Goal: Check status: Check status

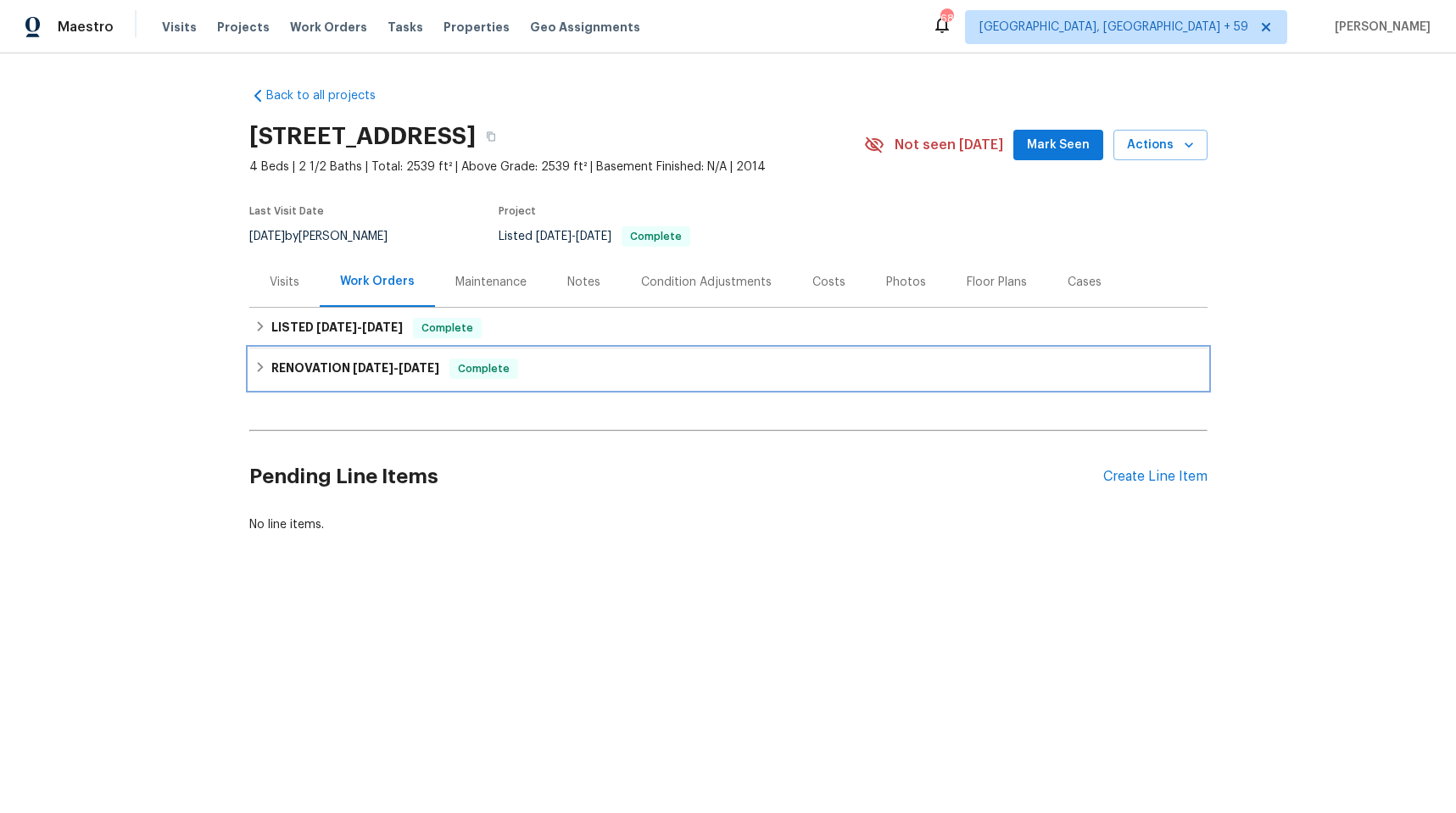
click at [344, 379] on div "RENOVATION [DATE] - [DATE] Complete" at bounding box center [728, 368] width 958 height 40
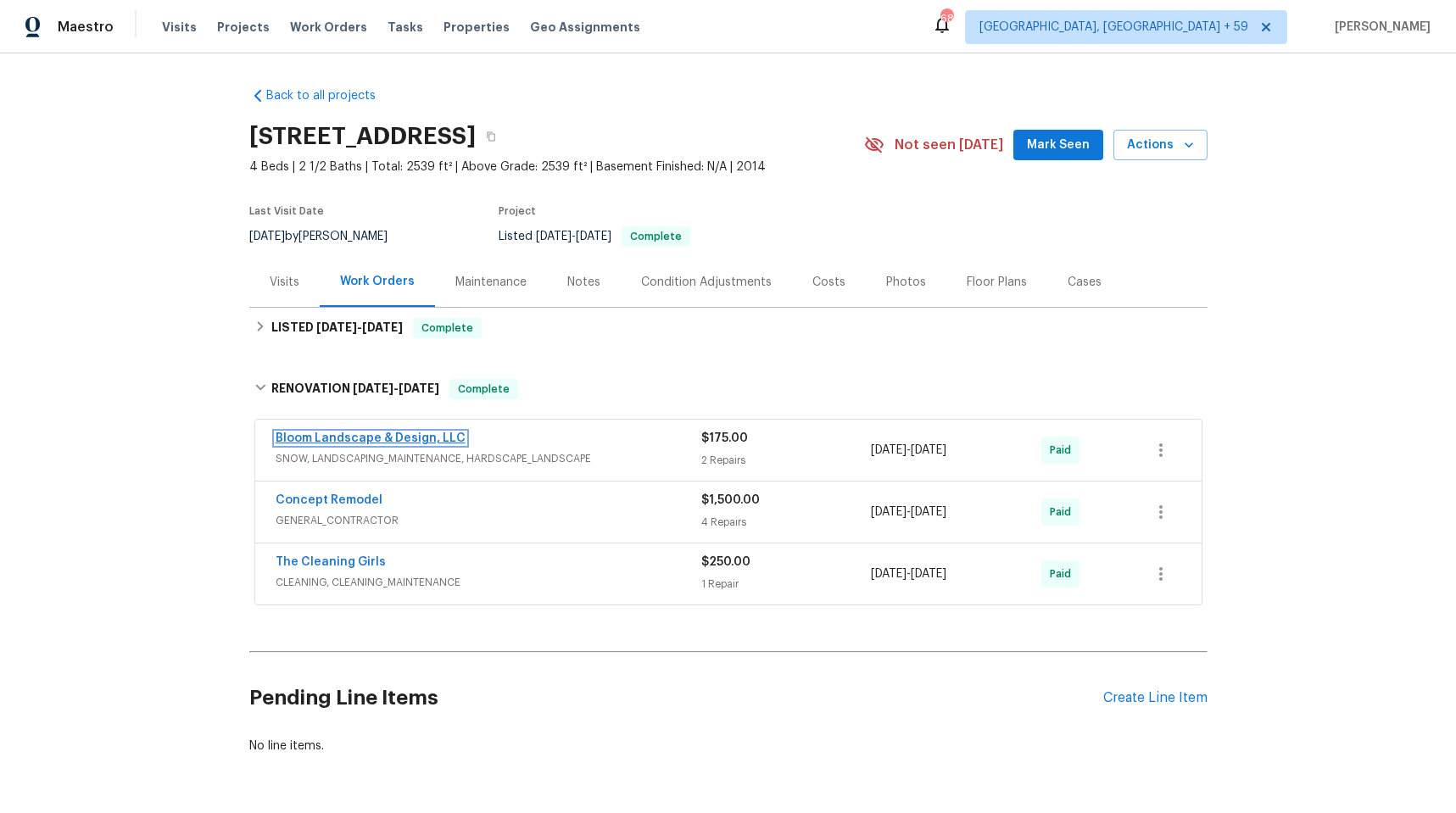
click at [382, 433] on link "Bloom Landscape & Design, LLC" at bounding box center [370, 438] width 190 height 12
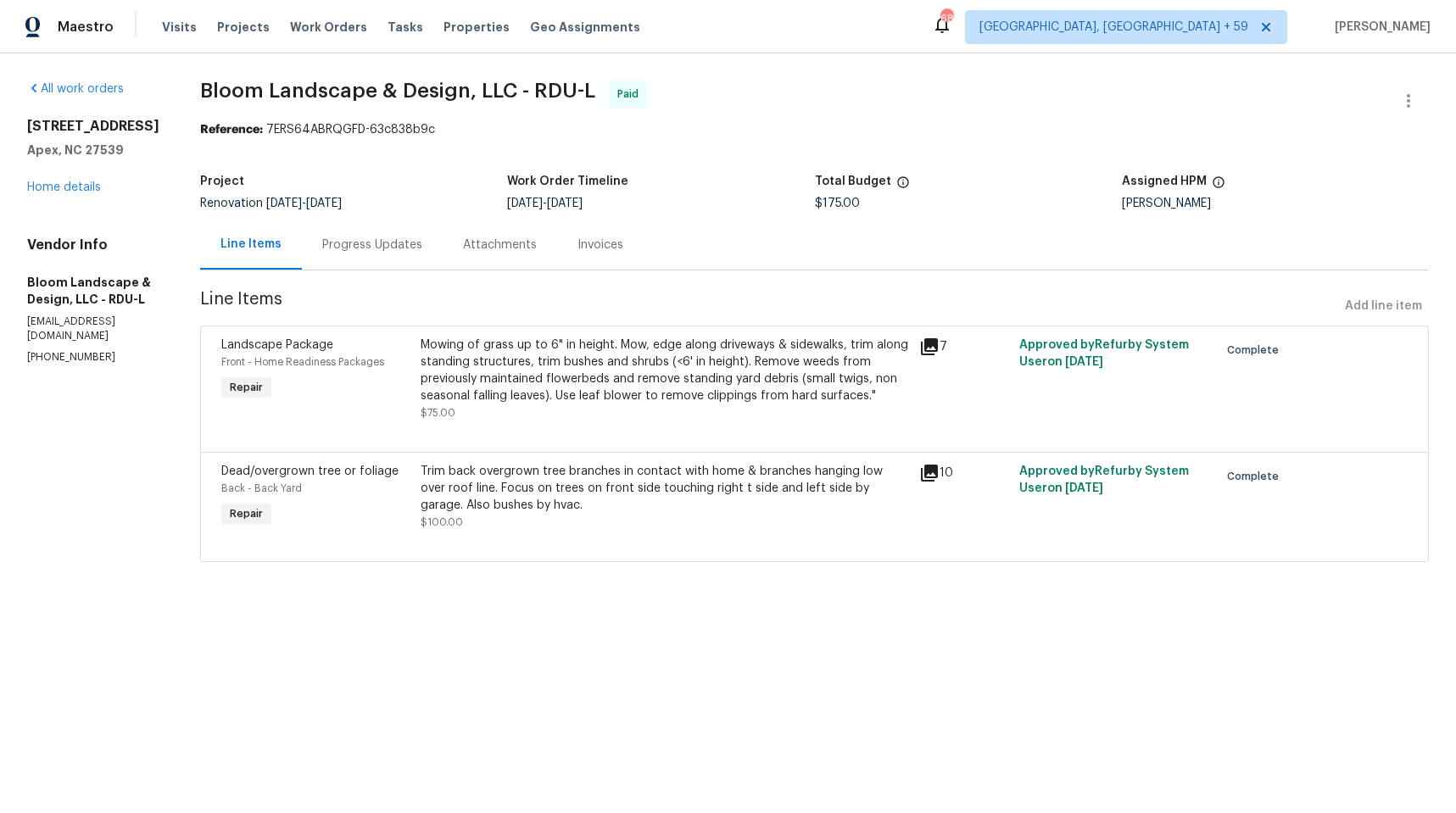
click at [929, 349] on icon at bounding box center [930, 346] width 21 height 21
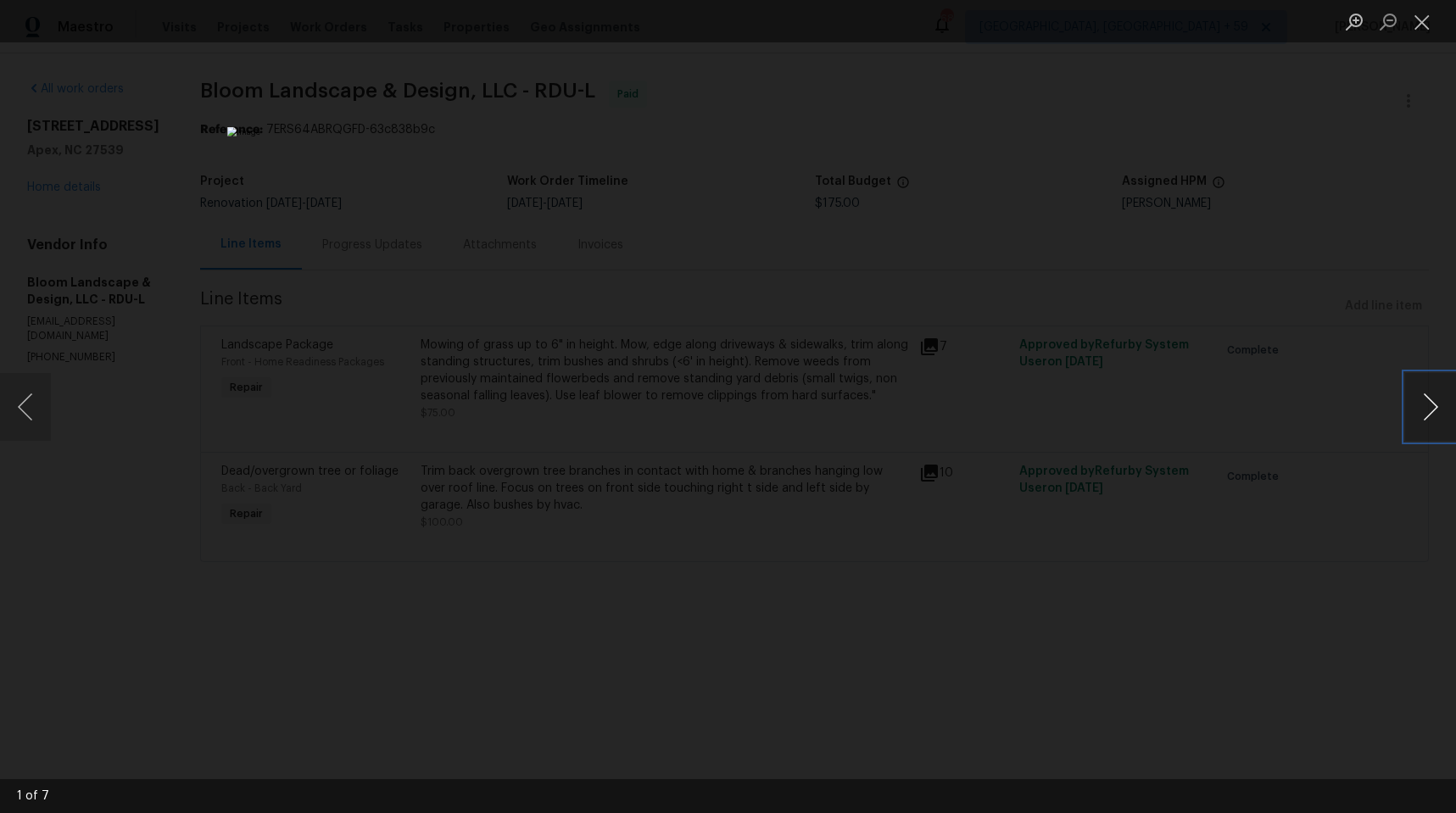
click at [1437, 409] on button "Next image" at bounding box center [1430, 406] width 51 height 67
click at [1424, 412] on button "Next image" at bounding box center [1430, 406] width 51 height 67
click at [1420, 413] on button "Next image" at bounding box center [1430, 406] width 51 height 67
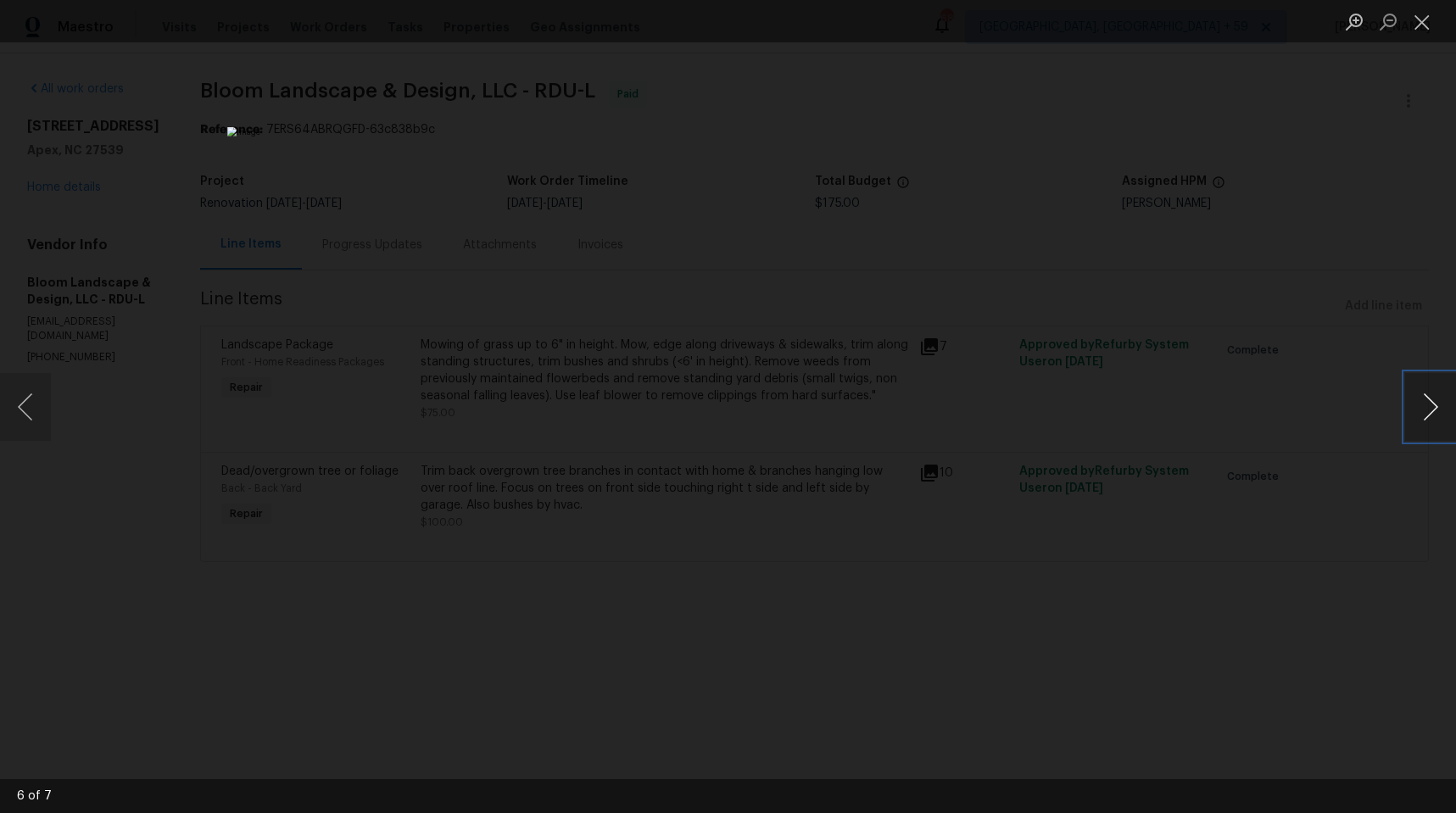
click at [1416, 414] on button "Next image" at bounding box center [1430, 406] width 51 height 67
click at [1409, 415] on button "Next image" at bounding box center [1430, 406] width 51 height 67
click at [1405, 415] on button "Next image" at bounding box center [1430, 406] width 51 height 67
click at [1402, 415] on div "Lightbox" at bounding box center [728, 406] width 1456 height 813
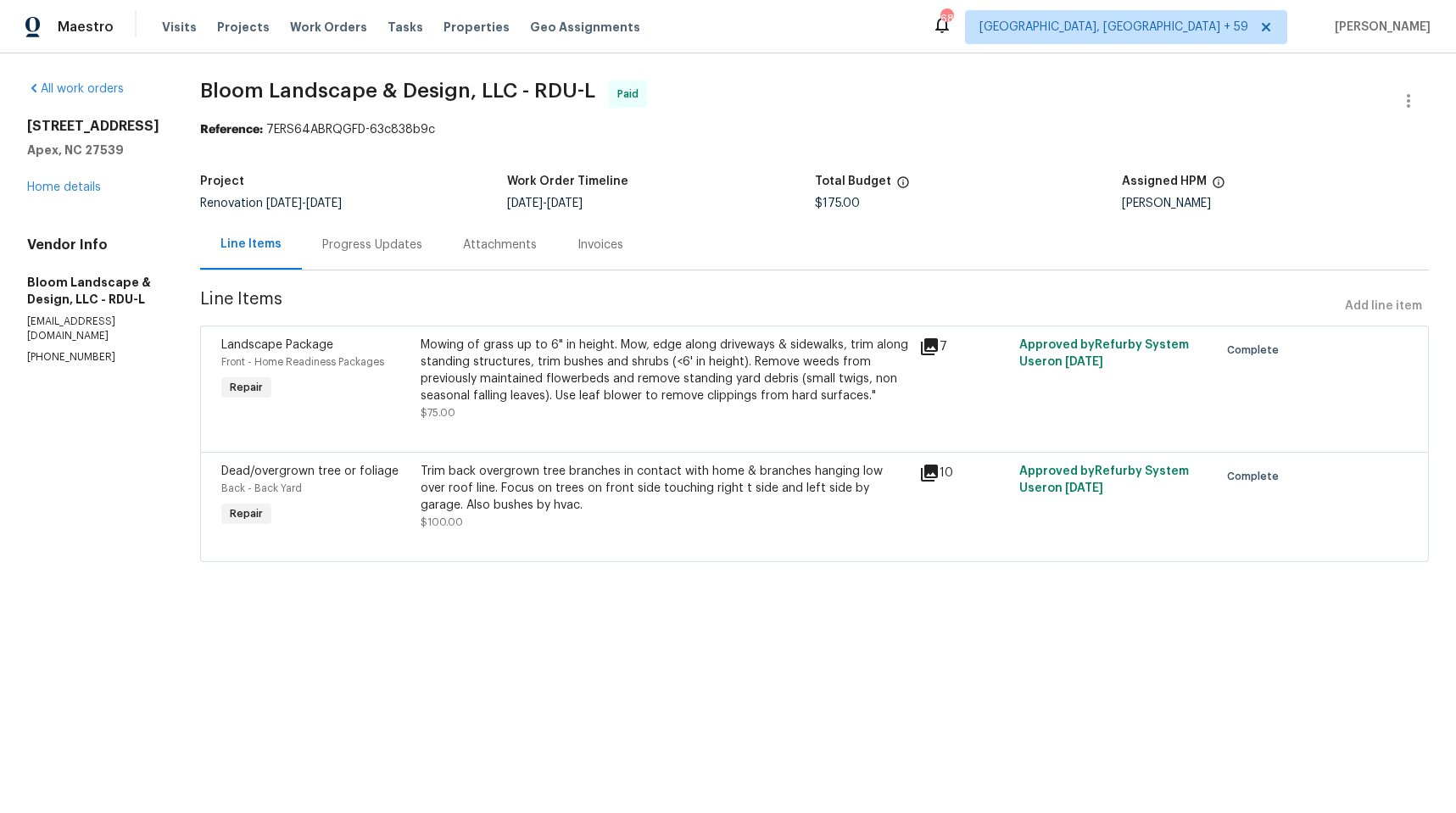
click at [930, 471] on icon at bounding box center [929, 472] width 17 height 17
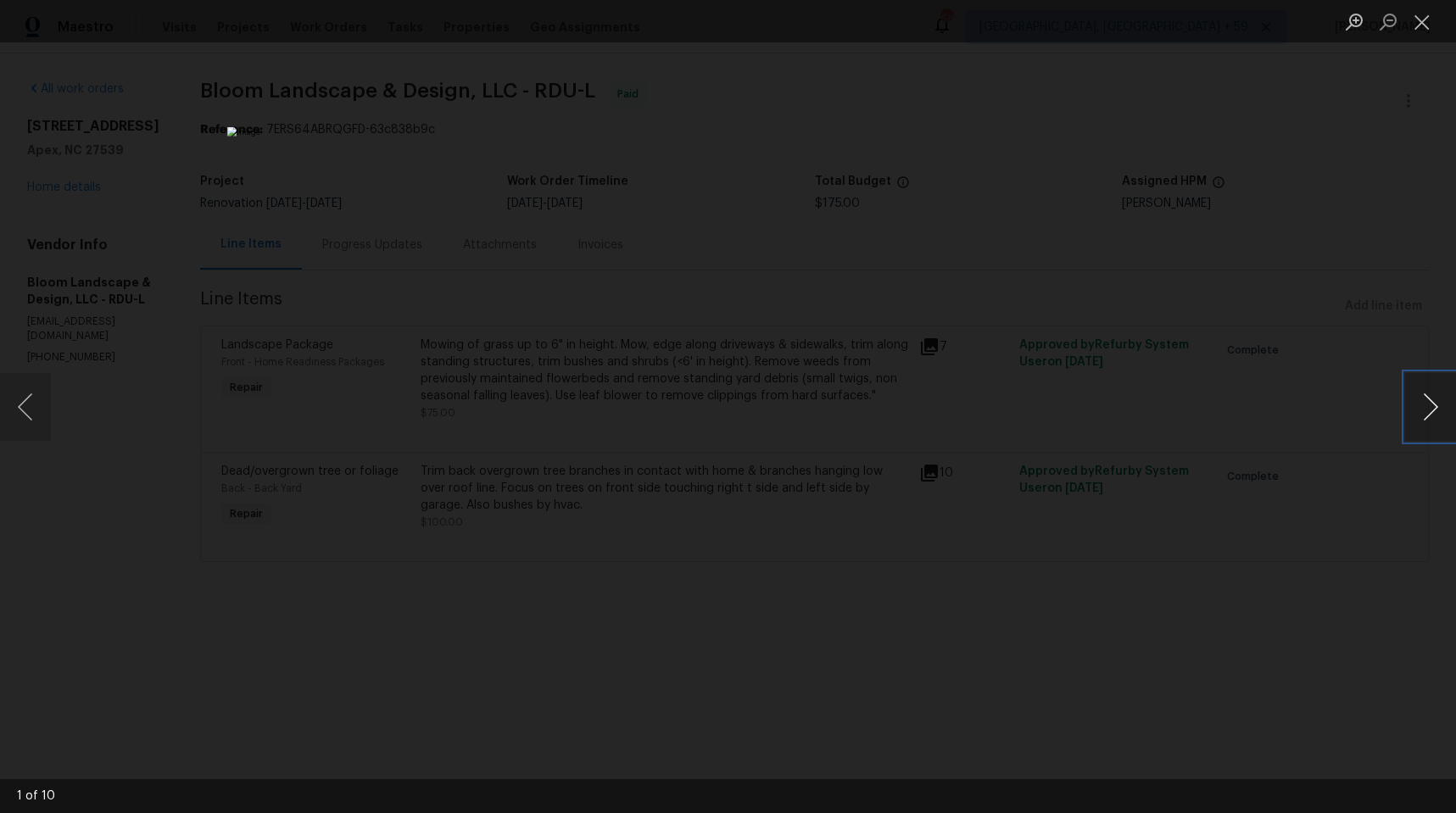
click at [1411, 414] on button "Next image" at bounding box center [1430, 406] width 51 height 67
click at [23, 396] on button "Previous image" at bounding box center [25, 406] width 51 height 67
click at [1434, 421] on button "Next image" at bounding box center [1430, 406] width 51 height 67
click at [1434, 419] on button "Next image" at bounding box center [1430, 406] width 51 height 67
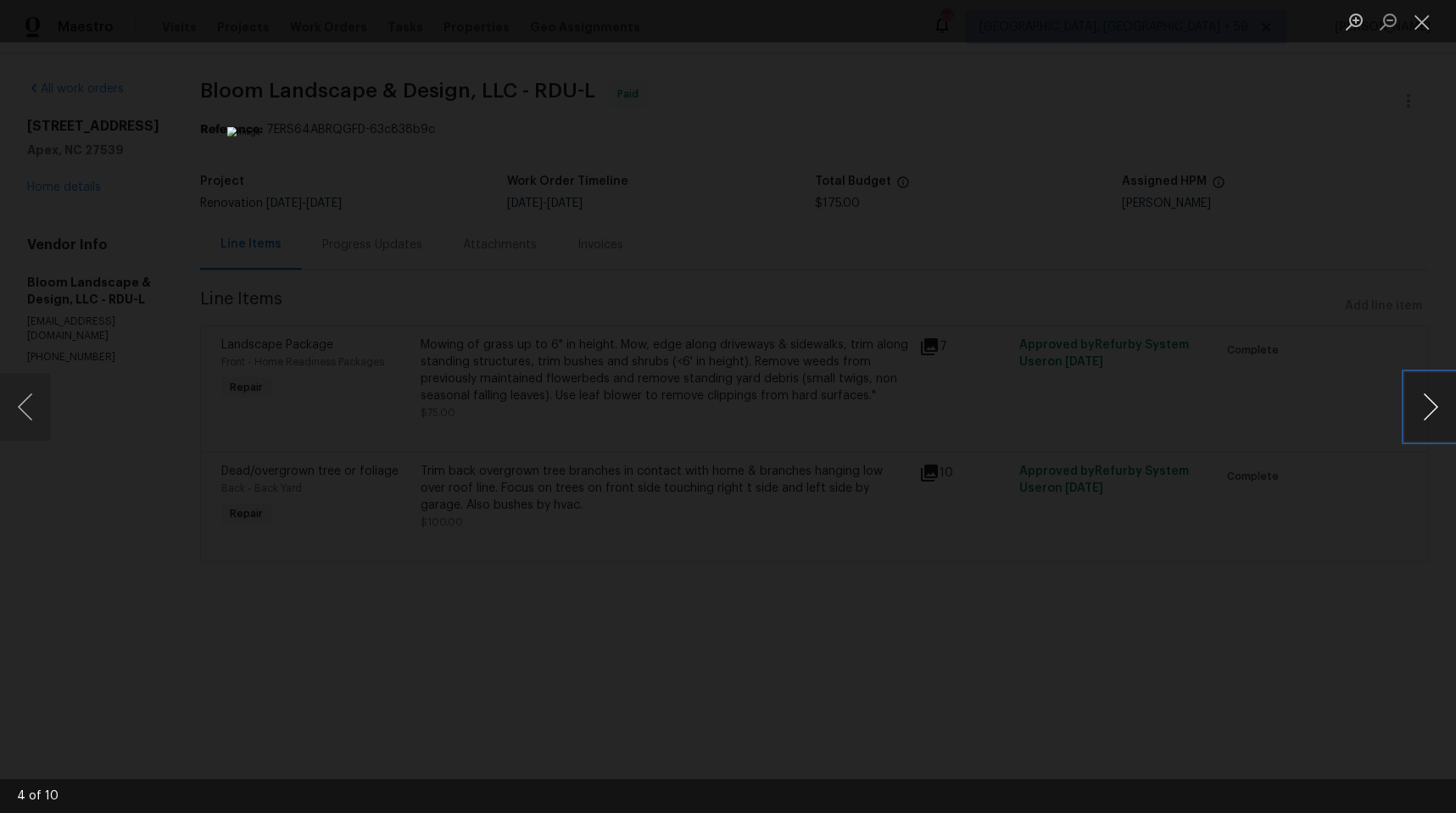
click at [1434, 419] on button "Next image" at bounding box center [1430, 406] width 51 height 67
click at [1432, 419] on button "Next image" at bounding box center [1430, 406] width 51 height 67
click at [1429, 419] on button "Next image" at bounding box center [1430, 406] width 51 height 67
click at [1418, 22] on button "Close lightbox" at bounding box center [1422, 22] width 34 height 30
